Goal: Obtain resource: Download file/media

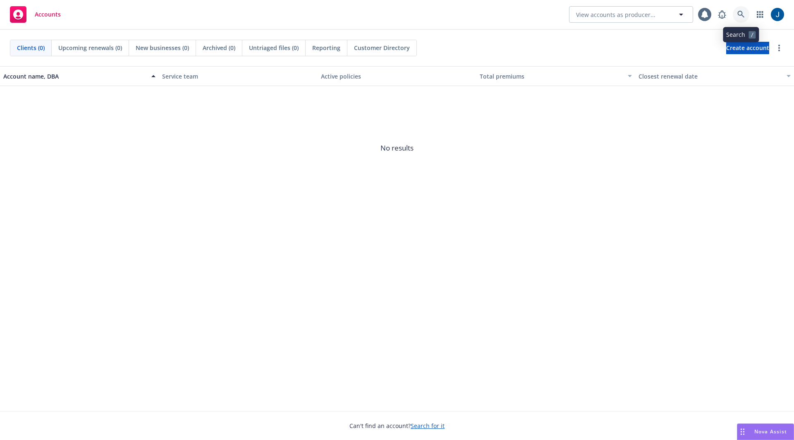
click at [743, 17] on icon at bounding box center [740, 14] width 7 height 7
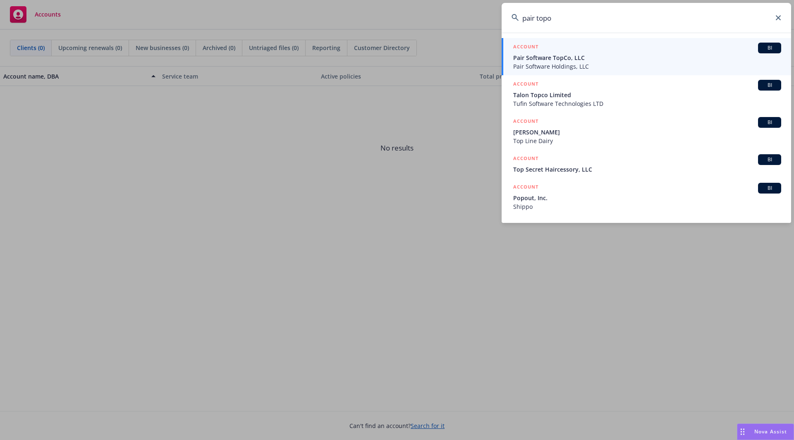
type input "pair topo"
click at [631, 56] on span "Pair Software TopCo, LLC" at bounding box center [647, 57] width 268 height 9
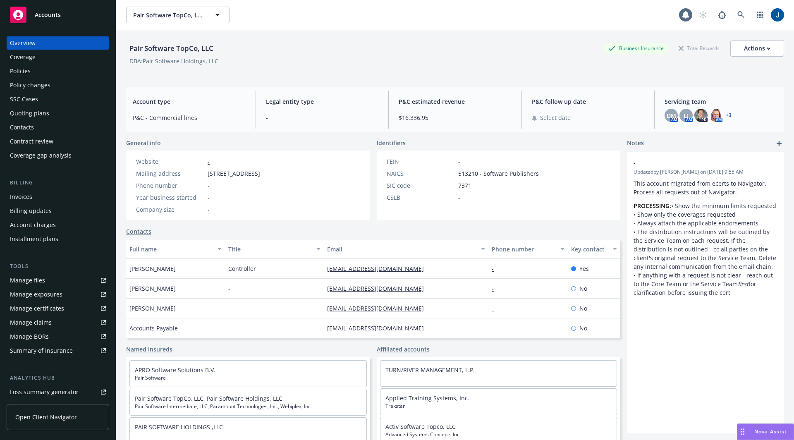
click at [21, 69] on div "Policies" at bounding box center [20, 70] width 21 height 13
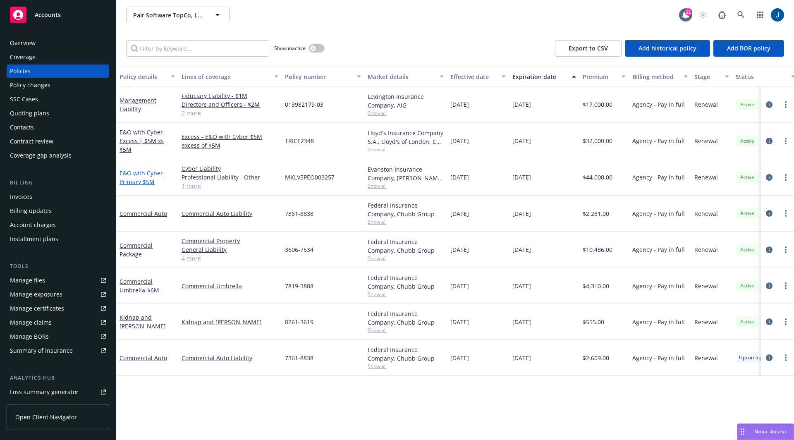
click at [140, 177] on span "- Primary $5M" at bounding box center [141, 177] width 45 height 17
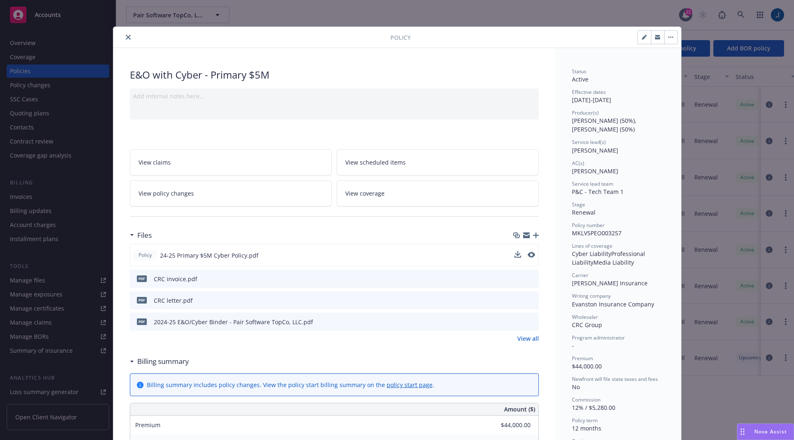
click at [247, 253] on span "24-25 Primary $5M Cyber Policy.pdf" at bounding box center [209, 255] width 98 height 9
click at [527, 253] on icon "preview file" at bounding box center [530, 255] width 7 height 6
